Goal: Use online tool/utility: Utilize a website feature to perform a specific function

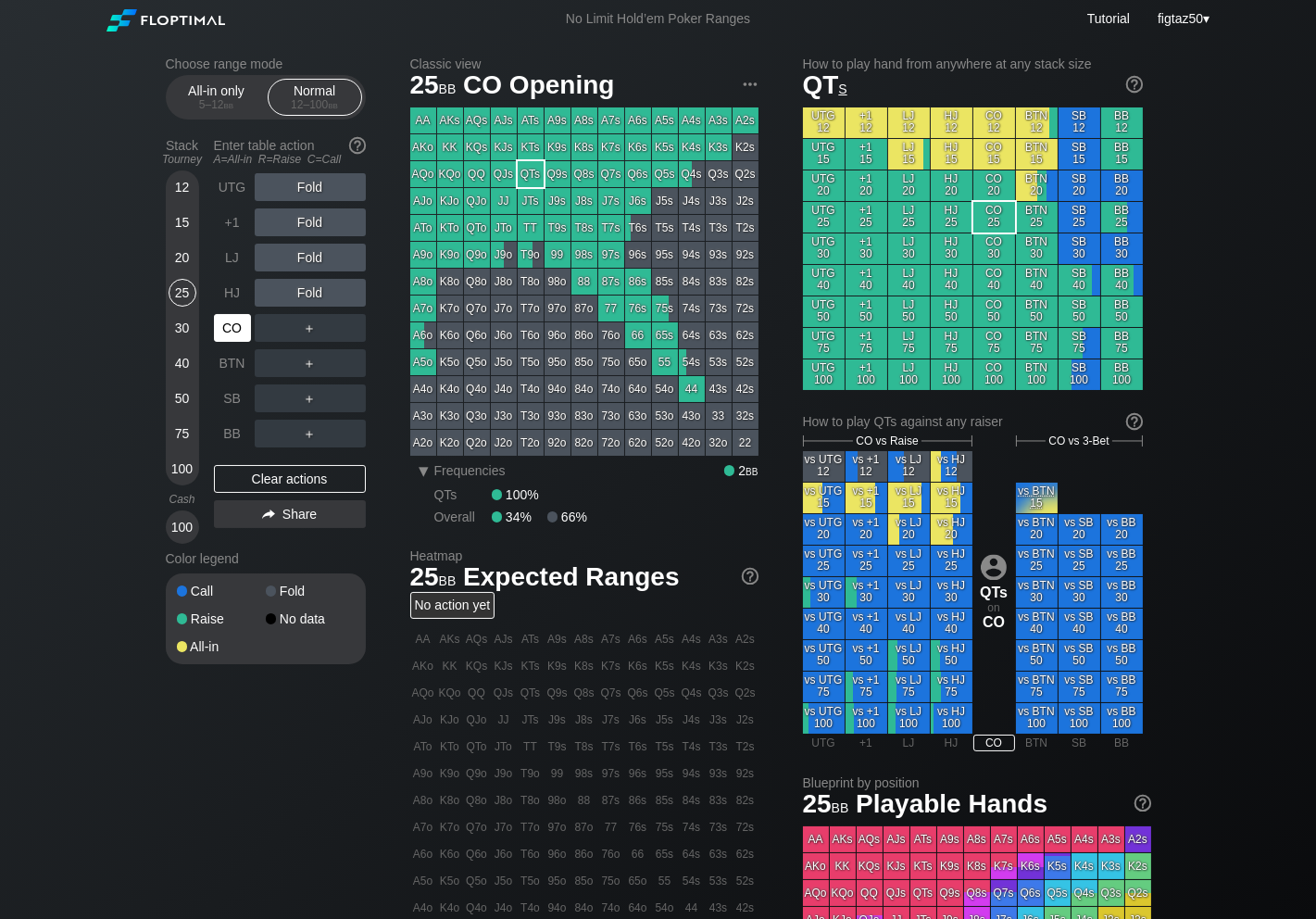
click at [242, 326] on div "CO" at bounding box center [233, 327] width 37 height 28
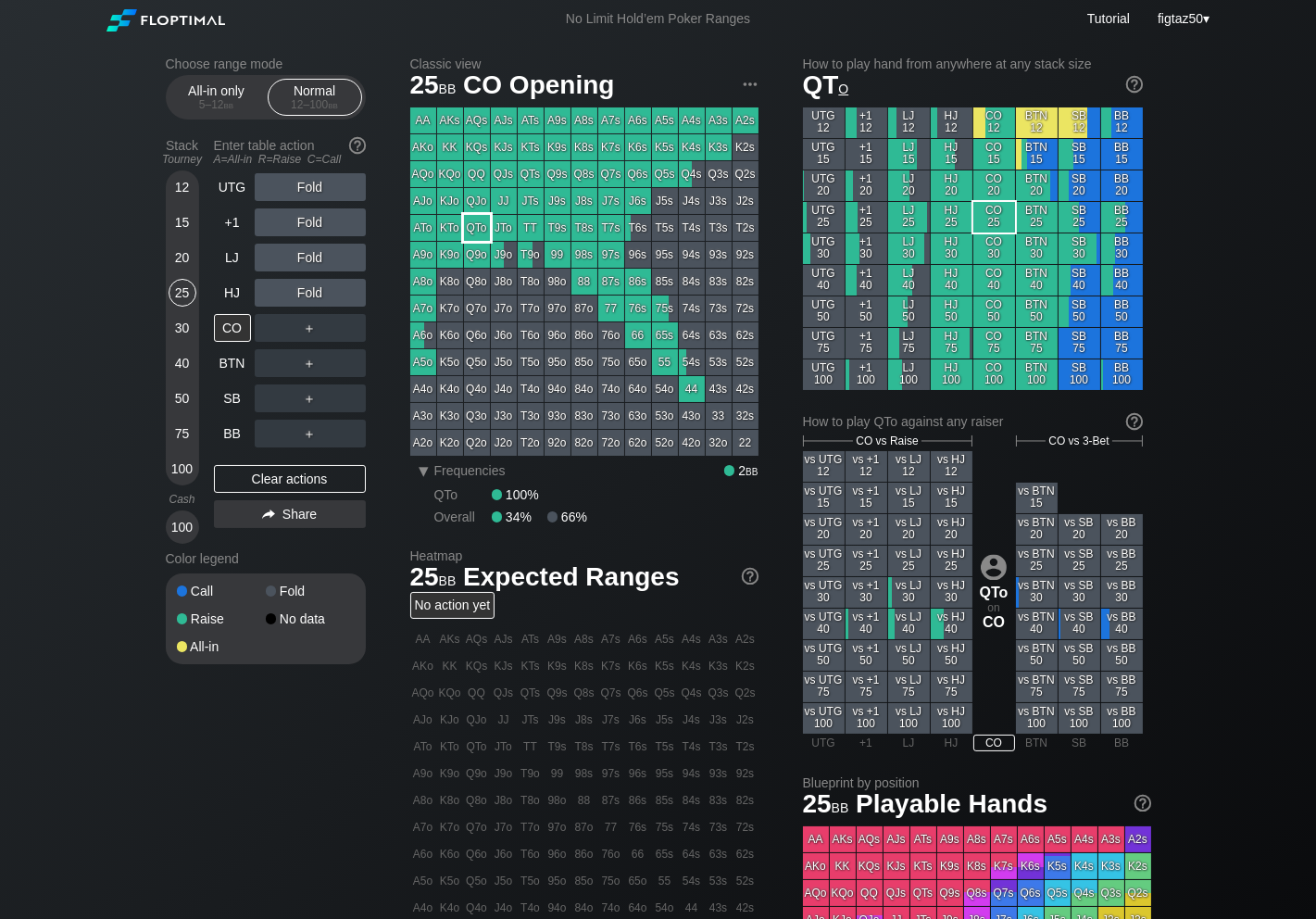
click at [473, 225] on div "QTo" at bounding box center [477, 228] width 26 height 26
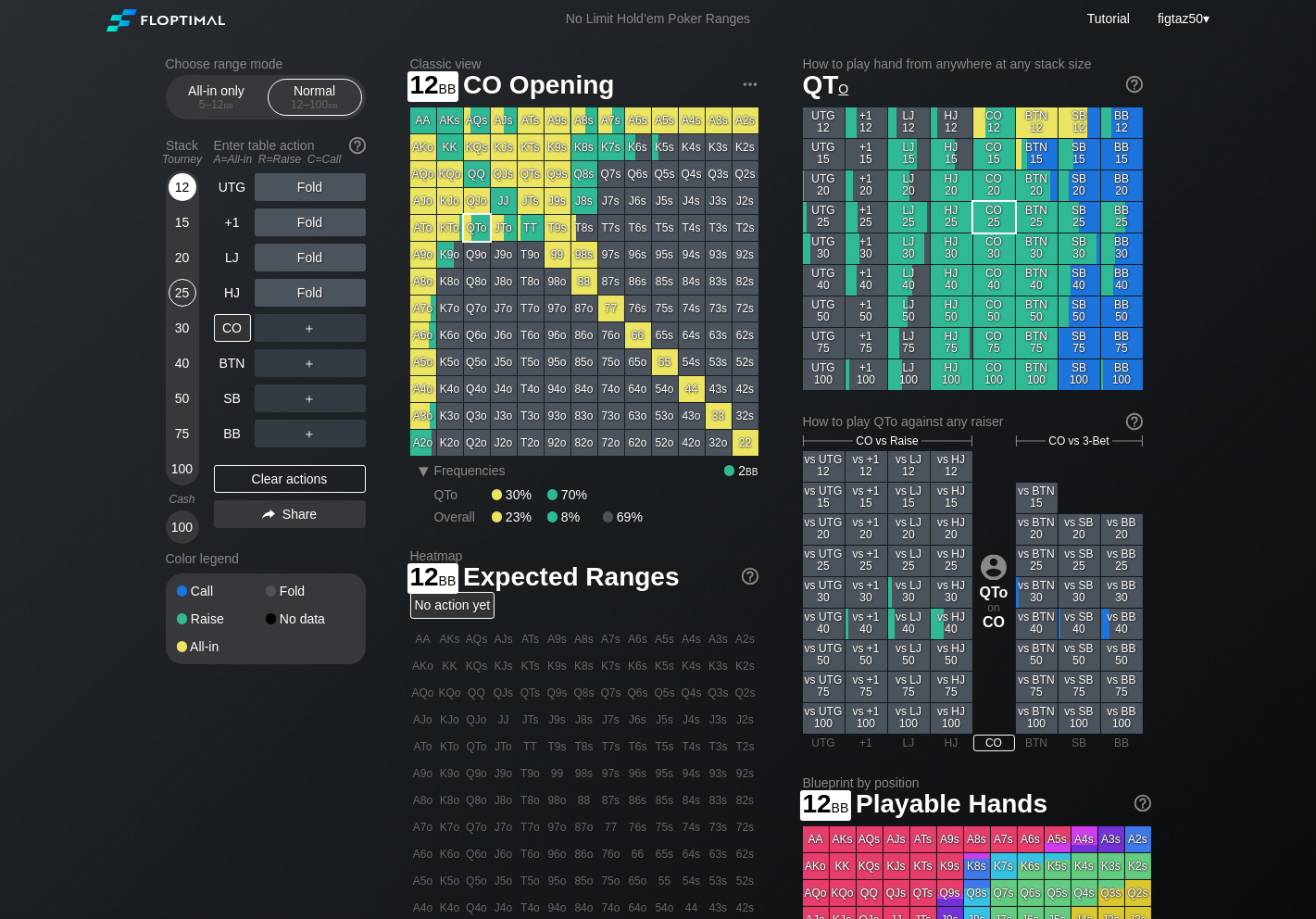
click at [180, 186] on div "12" at bounding box center [182, 187] width 28 height 28
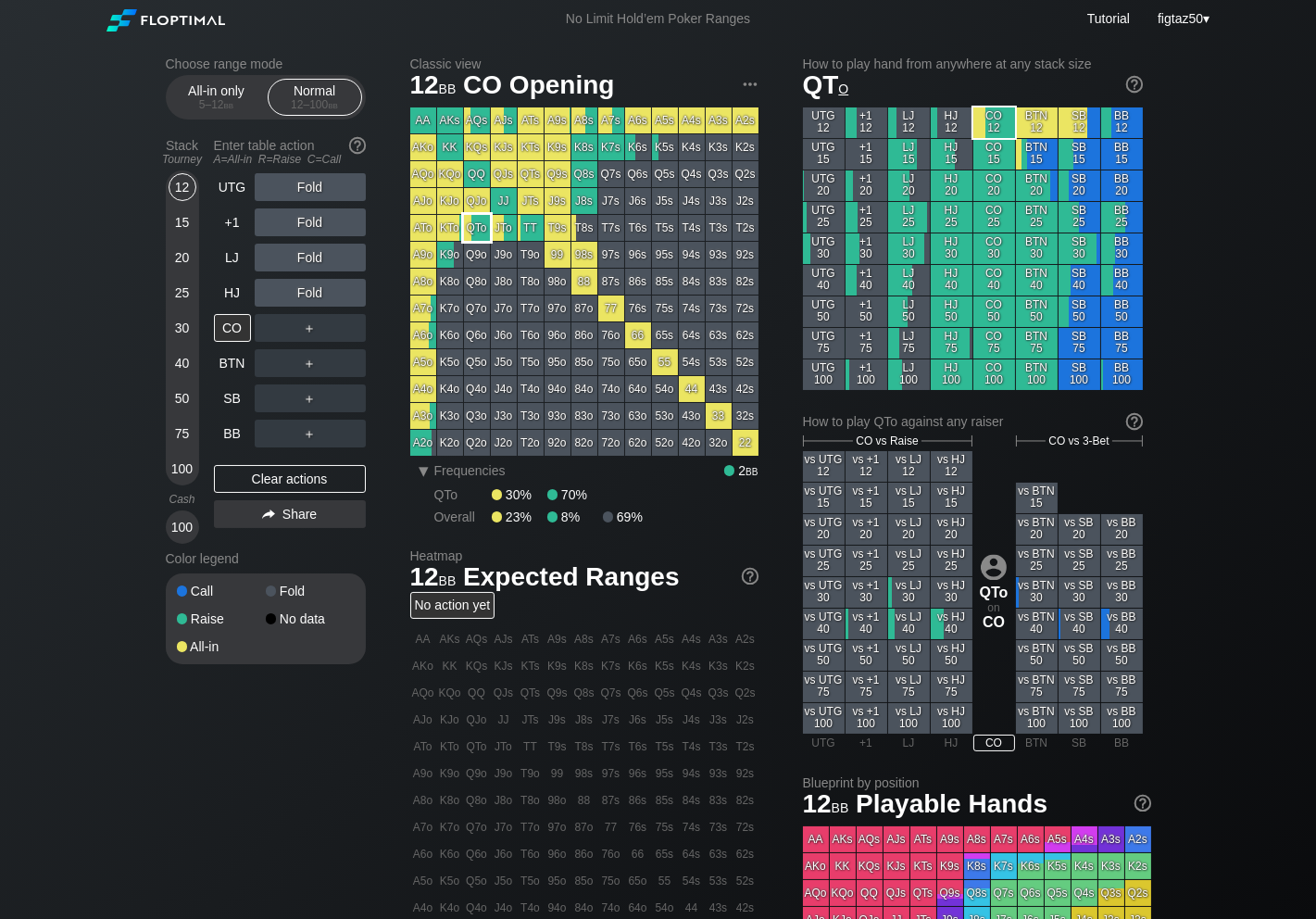
click at [470, 226] on div "QTo" at bounding box center [477, 228] width 26 height 26
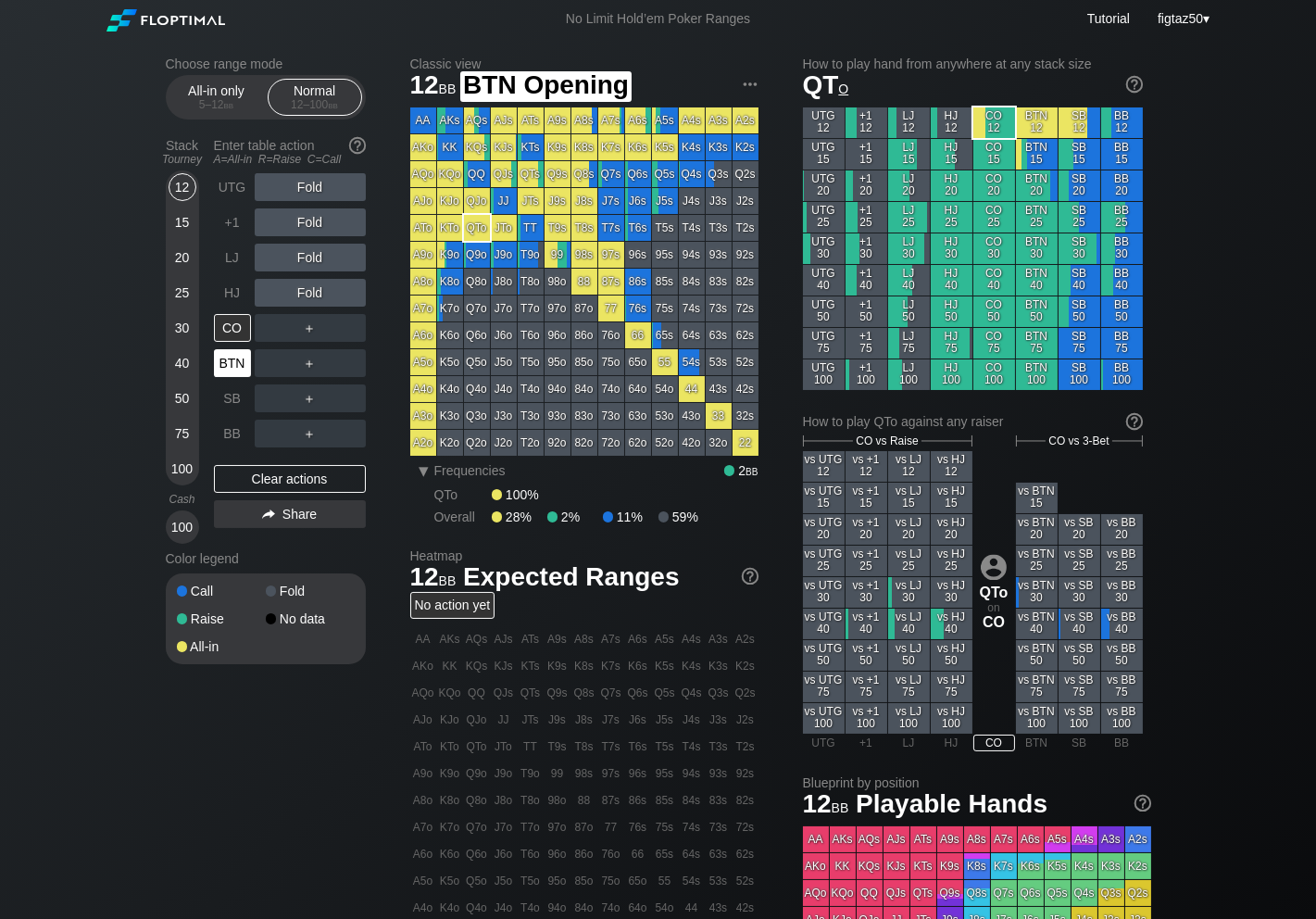
click at [239, 358] on div "BTN" at bounding box center [233, 363] width 37 height 28
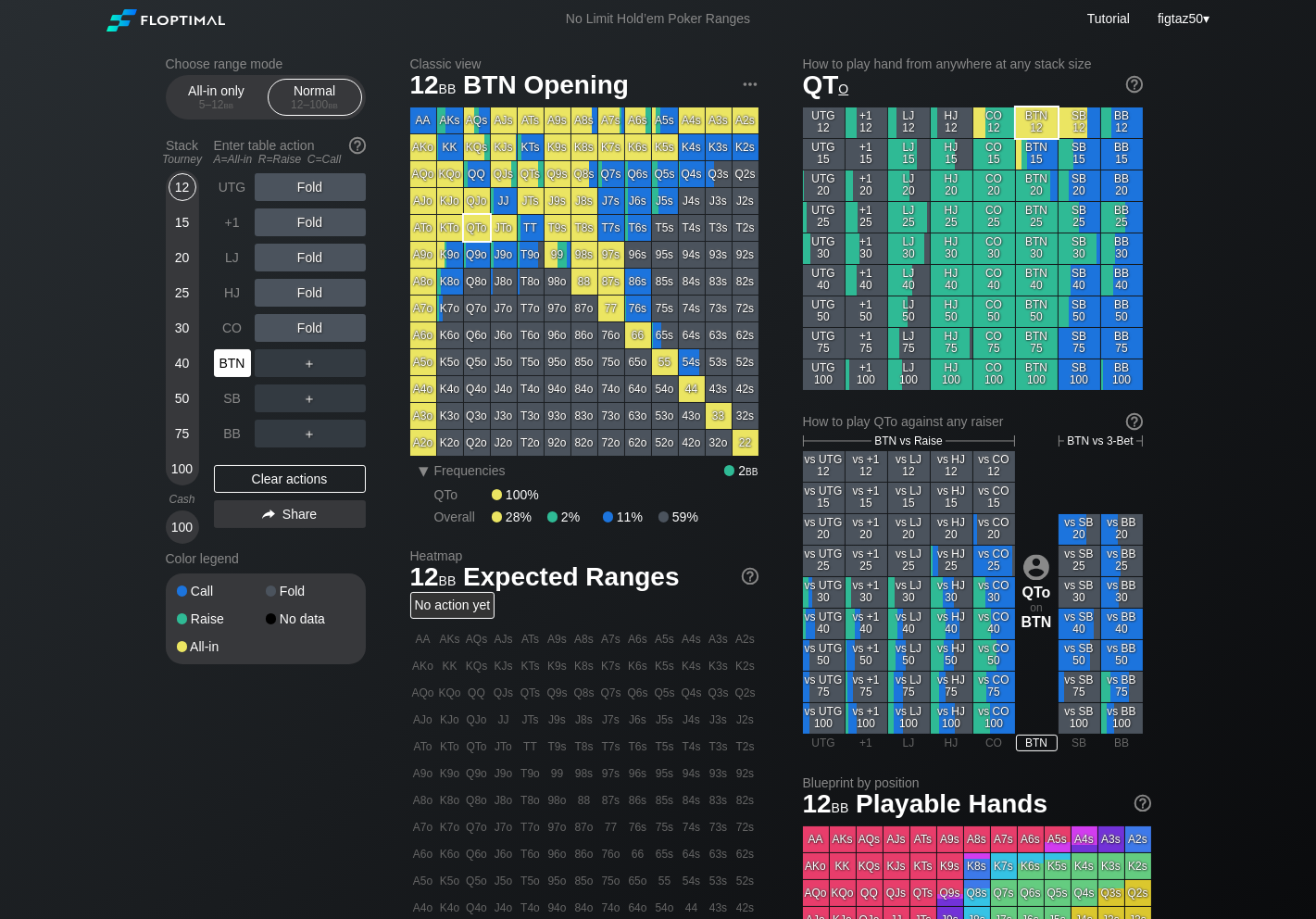
click at [239, 358] on div "BTN" at bounding box center [233, 363] width 37 height 28
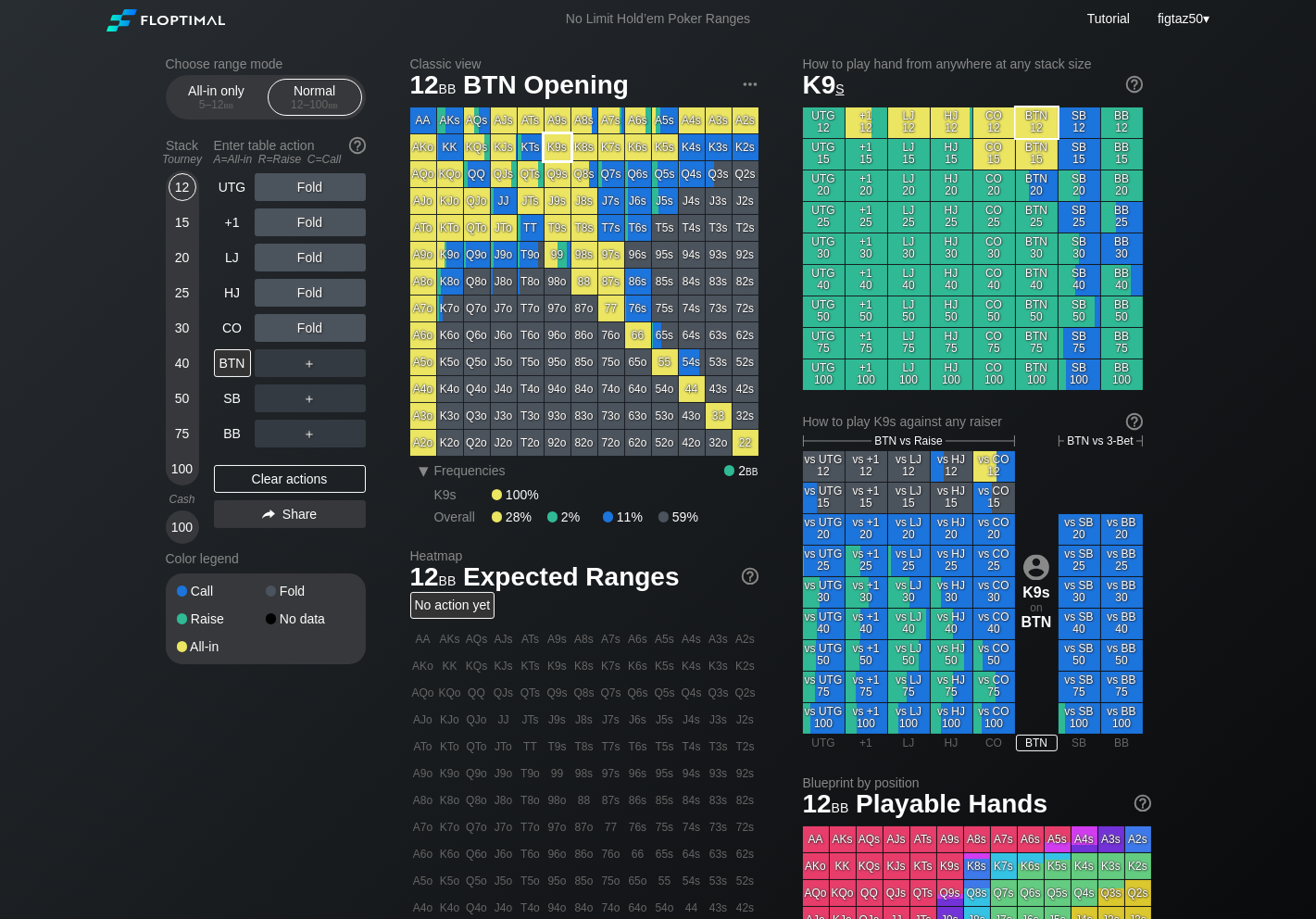
click at [559, 145] on div "K9s" at bounding box center [557, 147] width 26 height 26
